Goal: Information Seeking & Learning: Learn about a topic

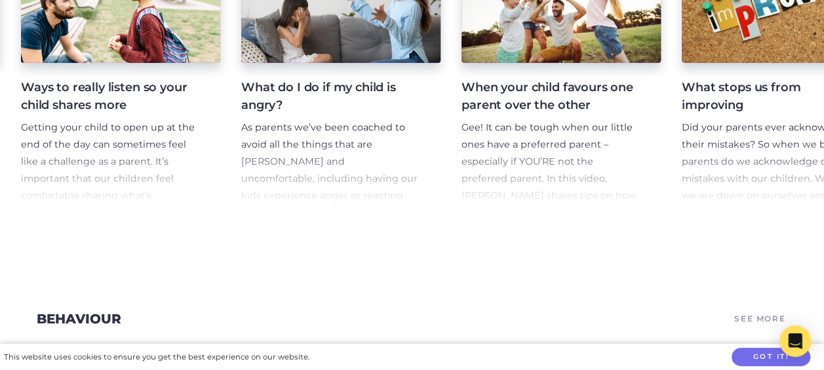
scroll to position [0, 1411]
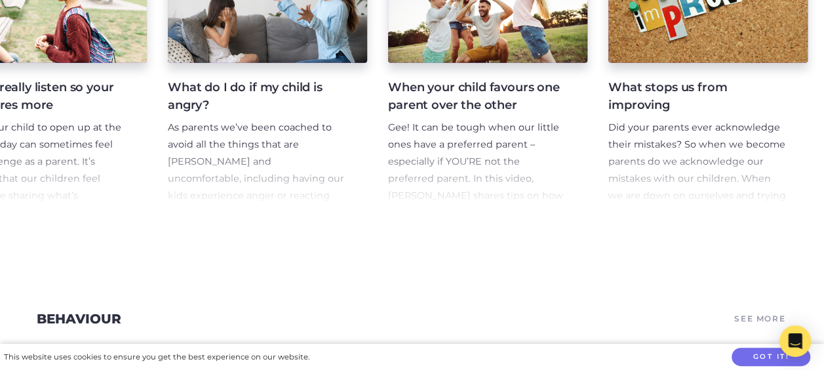
click at [824, 7] on div "What Your Kids Need From You As A Dad In this video Wiradjuri/Wolgalu, First Na…" at bounding box center [412, 81] width 824 height 289
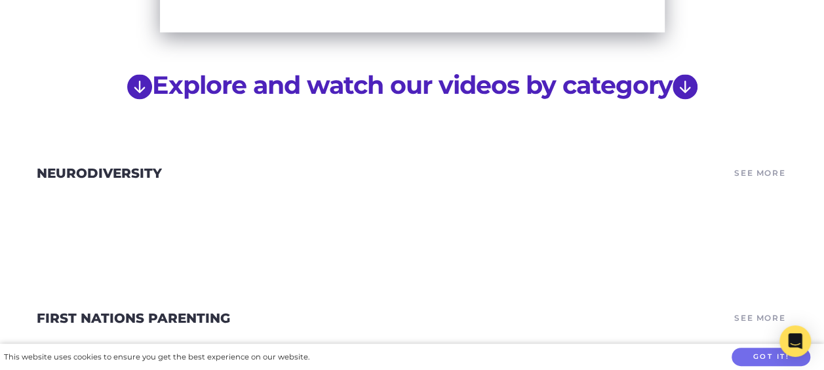
scroll to position [954, 0]
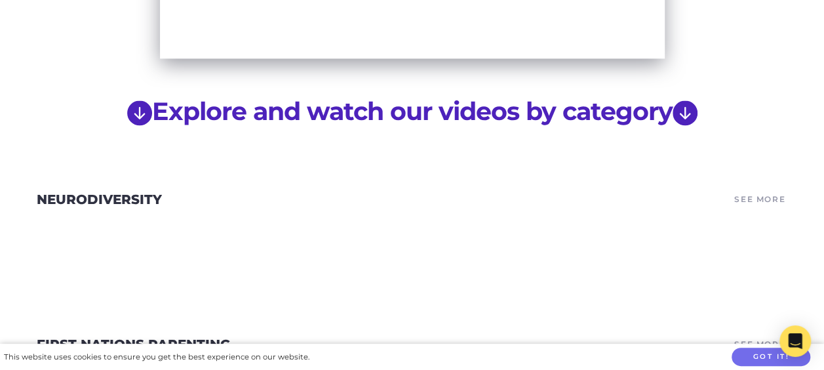
click at [758, 190] on link "See More" at bounding box center [760, 199] width 55 height 18
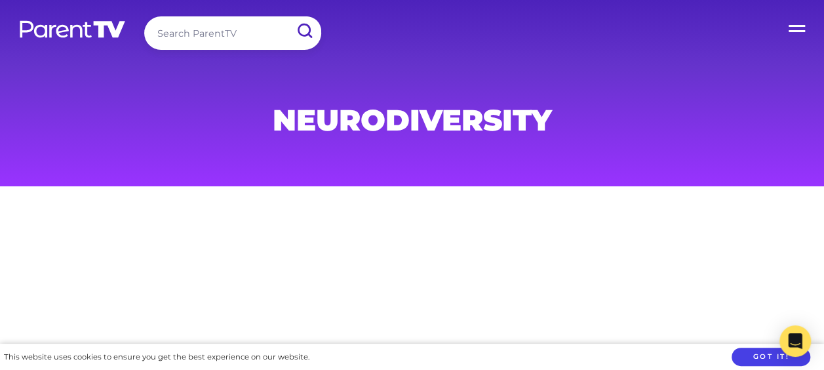
click at [745, 354] on button "Got it!" at bounding box center [771, 357] width 79 height 19
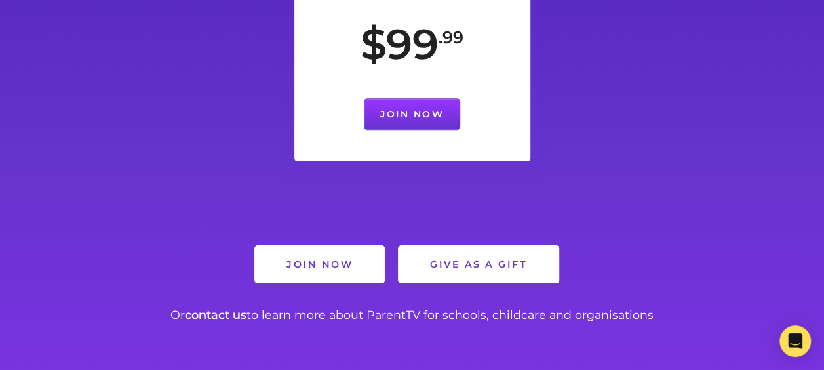
scroll to position [654, 0]
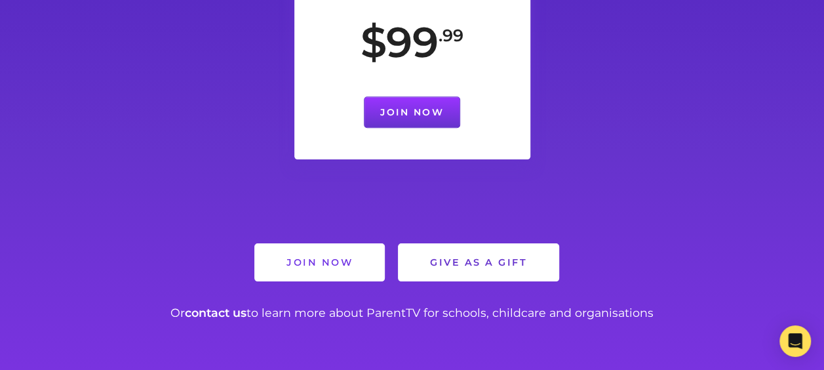
click at [306, 256] on link "Join Now" at bounding box center [319, 262] width 129 height 37
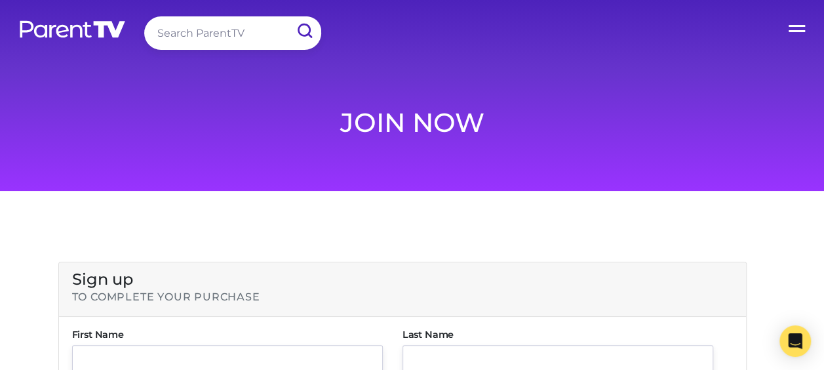
type input "[EMAIL_ADDRESS][DOMAIN_NAME]"
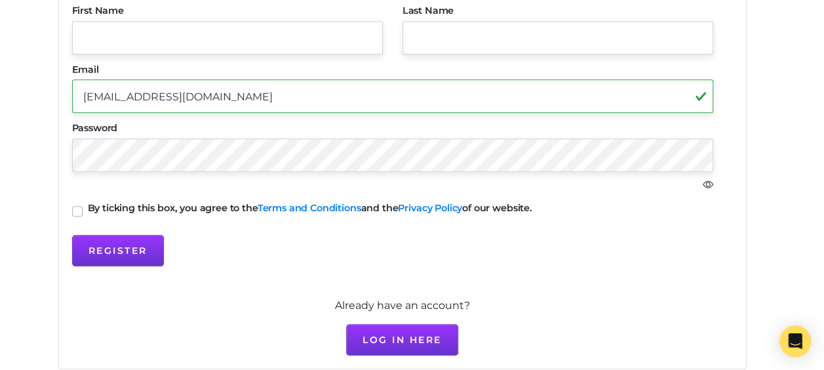
scroll to position [326, 0]
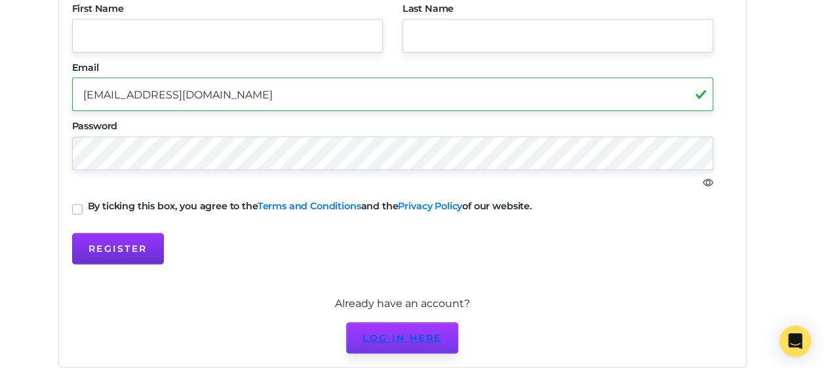
click at [395, 332] on link "Log in here" at bounding box center [402, 337] width 112 height 31
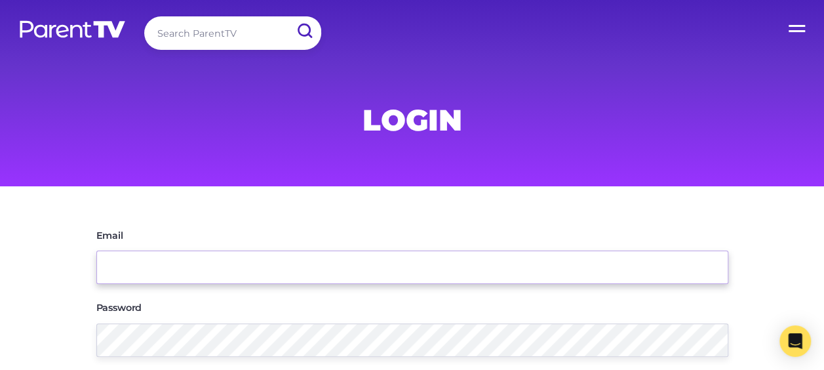
type input "[EMAIL_ADDRESS][DOMAIN_NAME]"
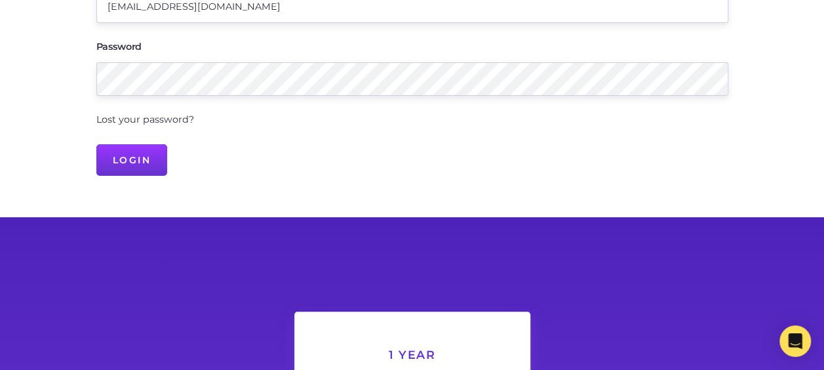
scroll to position [272, 0]
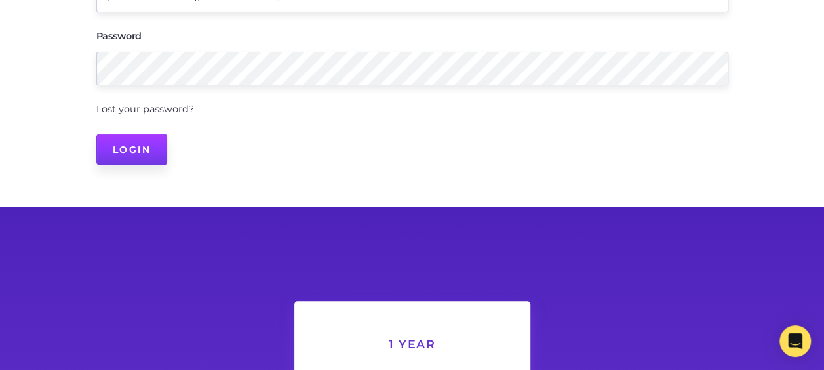
click at [134, 150] on input "Login" at bounding box center [131, 149] width 71 height 31
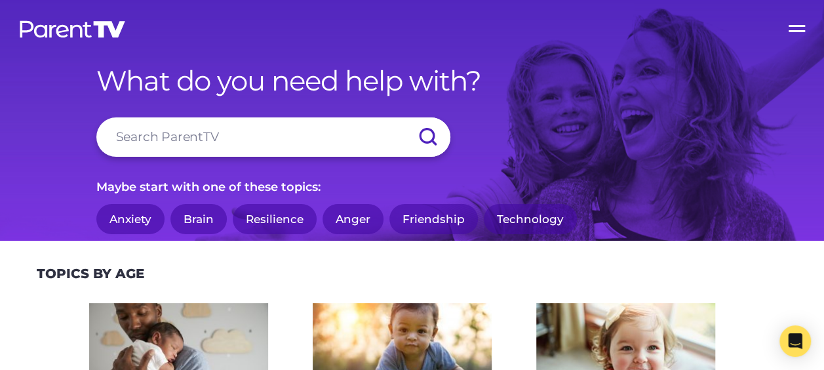
click at [190, 216] on link "Brain" at bounding box center [199, 219] width 56 height 31
